Goal: Task Accomplishment & Management: Manage account settings

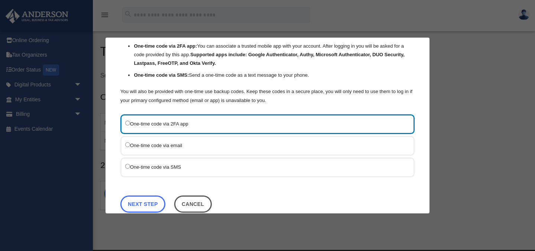
scroll to position [73, 0]
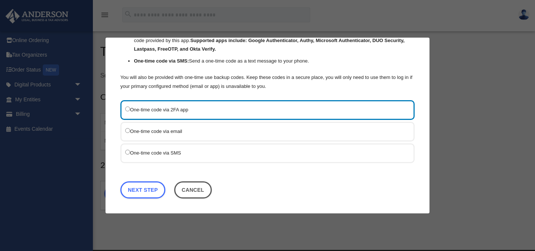
click at [175, 153] on label "One-time code via SMS" at bounding box center [263, 152] width 277 height 9
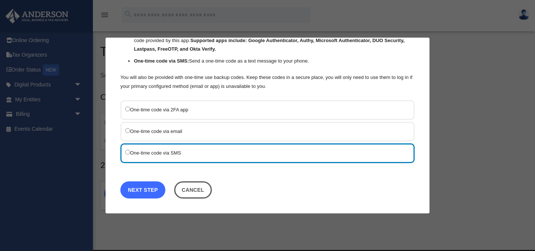
click at [141, 189] on link "Next Step" at bounding box center [142, 189] width 45 height 17
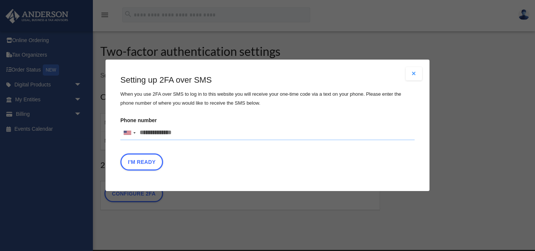
click at [157, 138] on input "Phone number United States +1 United Kingdom +44 Afghanistan (‫افغانستان‬‎) +93…" at bounding box center [267, 132] width 294 height 15
type input "**********"
click at [142, 164] on button "I'm Ready" at bounding box center [141, 161] width 43 height 17
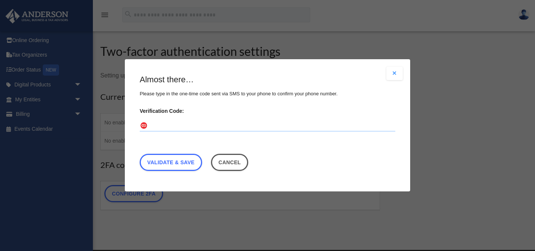
click at [167, 126] on input "Verification Code:" at bounding box center [268, 126] width 256 height 12
type input "******"
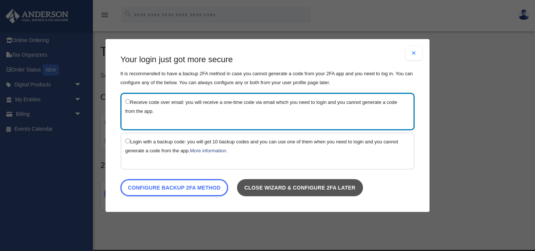
click at [277, 189] on link "Close wizard & configure 2FA later" at bounding box center [300, 187] width 126 height 17
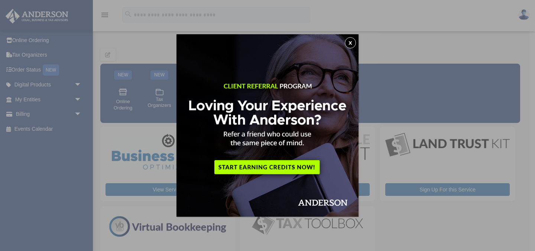
click at [350, 42] on button "x" at bounding box center [350, 42] width 11 height 11
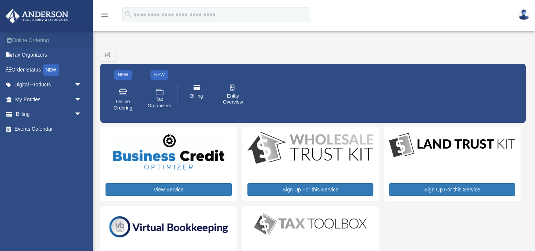
click at [35, 40] on link "Online Ordering" at bounding box center [49, 40] width 88 height 15
